Goal: Check status: Check status

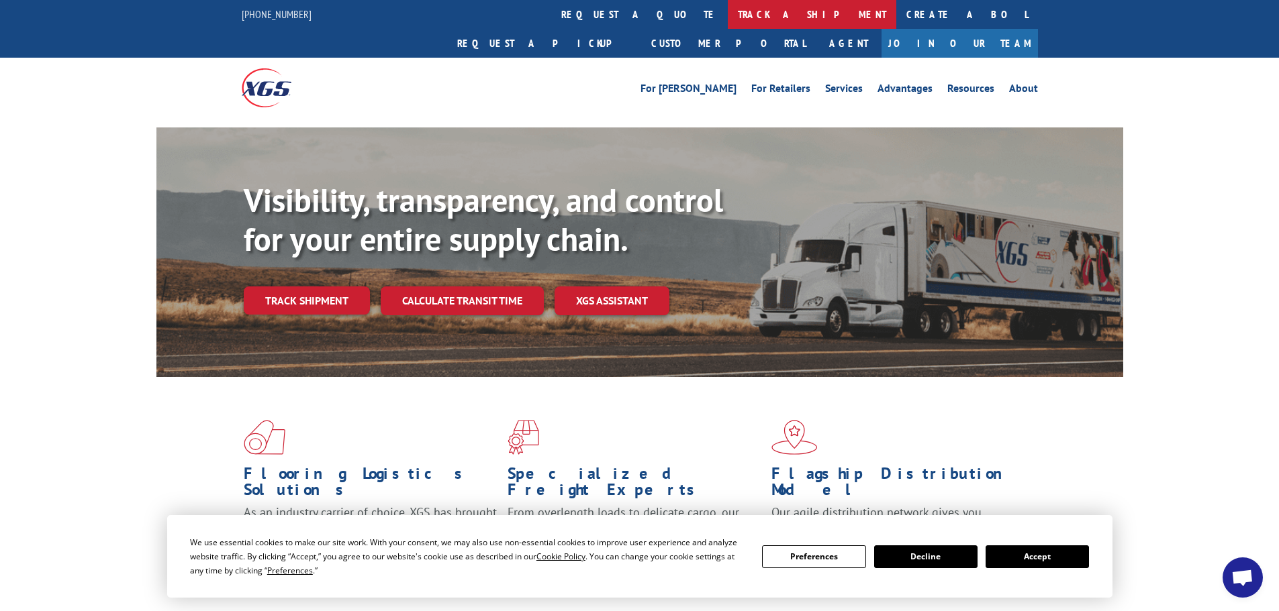
click at [728, 14] on link "track a shipment" at bounding box center [812, 14] width 168 height 29
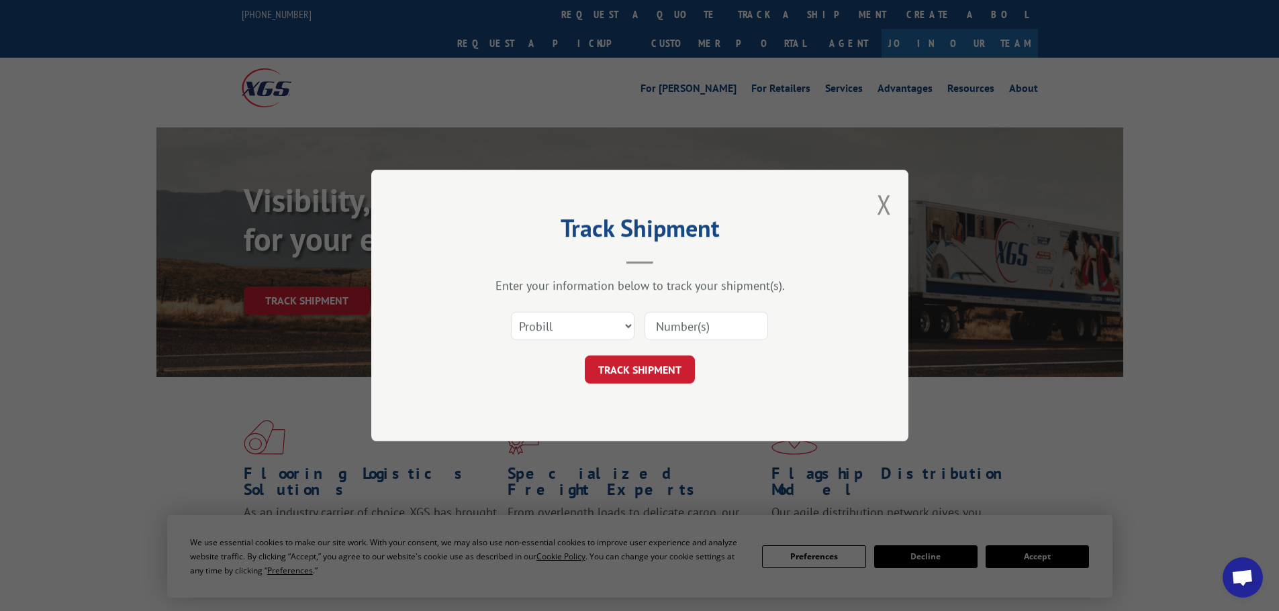
click at [664, 326] on input at bounding box center [705, 326] width 123 height 28
paste input "17638866"
type input "17638866"
click at [668, 362] on button "TRACK SHIPMENT" at bounding box center [640, 370] width 110 height 28
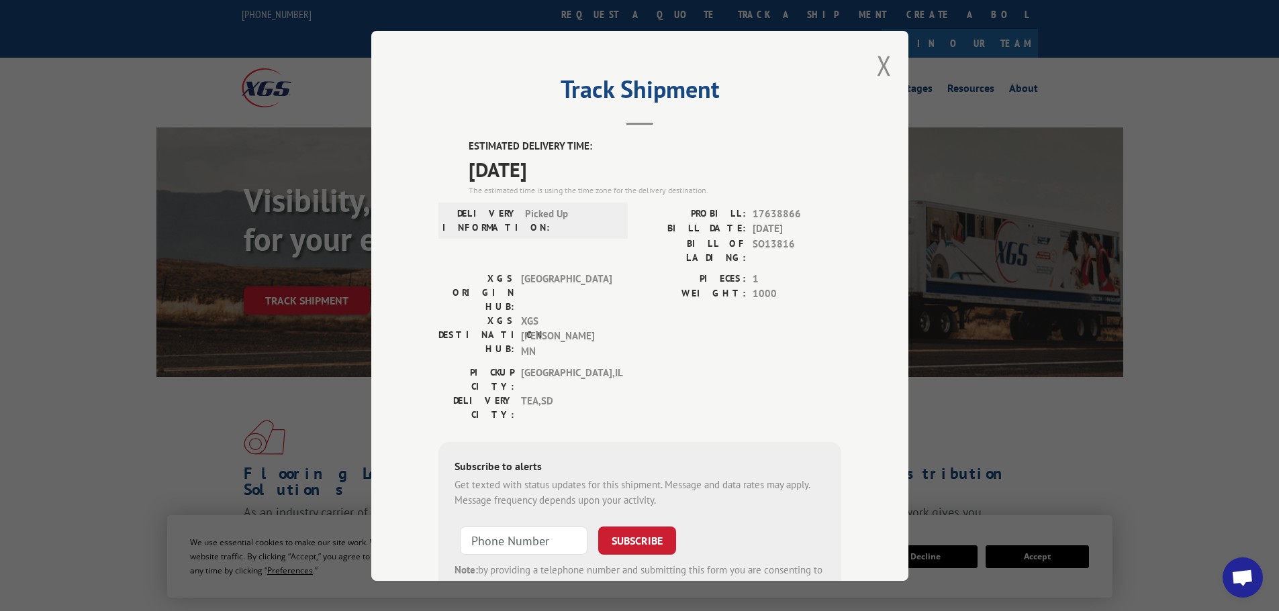
type input "+1 (___) ___-____"
click at [544, 527] on input "+1 (___) ___-____" at bounding box center [524, 541] width 128 height 28
type input "+1 (___) ___-____"
